Goal: Register for event/course

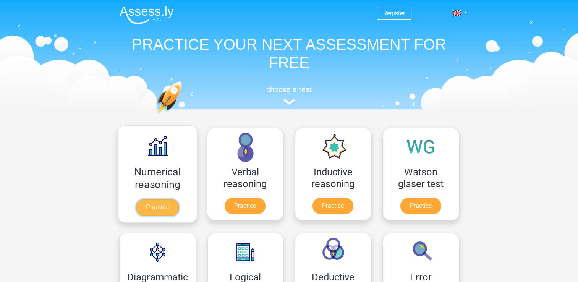
click at [167, 199] on link "Practice" at bounding box center [157, 207] width 43 height 17
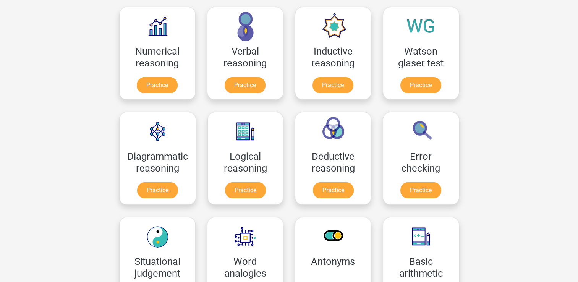
scroll to position [88, 0]
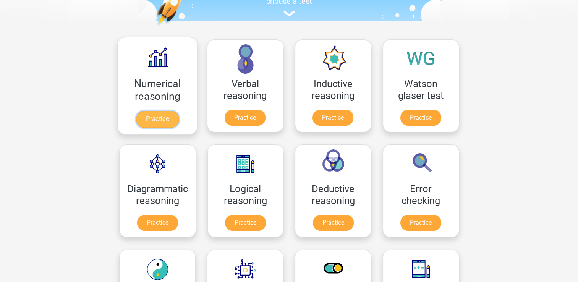
click at [151, 111] on link "Practice" at bounding box center [157, 119] width 43 height 17
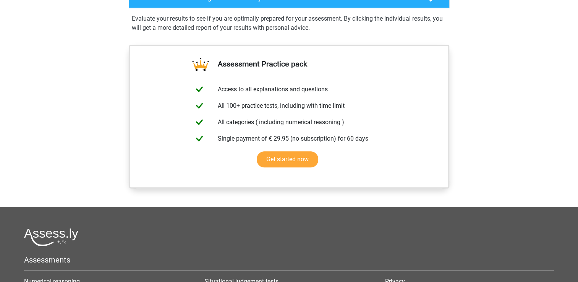
scroll to position [529, 0]
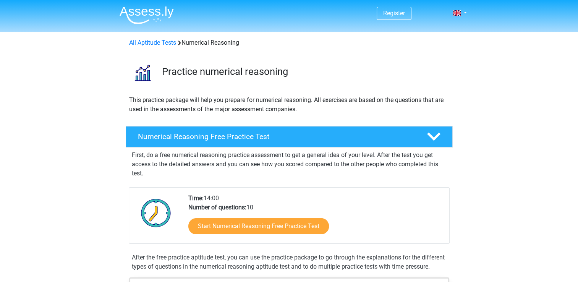
drag, startPoint x: 69, startPoint y: 215, endPoint x: 49, endPoint y: 204, distance: 22.9
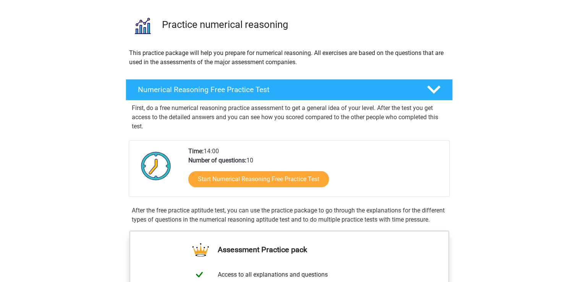
scroll to position [47, 0]
